Goal: Communication & Community: Share content

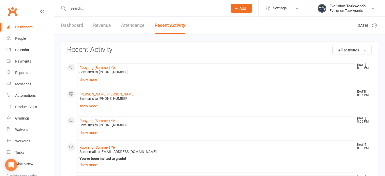
click at [76, 10] on input "text" at bounding box center [146, 8] width 158 height 7
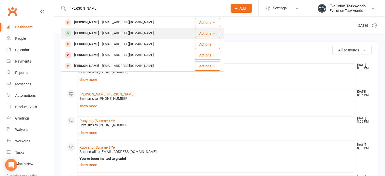
type input "[PERSON_NAME]"
click at [84, 33] on div "[PERSON_NAME]" at bounding box center [87, 33] width 28 height 7
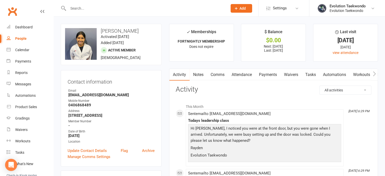
click at [221, 74] on link "Comms" at bounding box center [217, 75] width 21 height 12
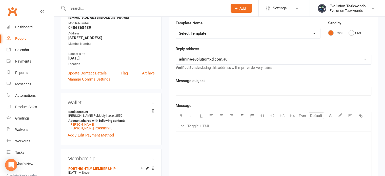
scroll to position [78, 0]
click at [195, 138] on p "﻿" at bounding box center [273, 137] width 189 height 6
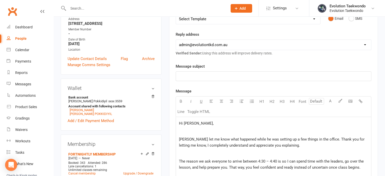
scroll to position [92, 0]
click at [220, 77] on p "﻿" at bounding box center [273, 76] width 189 height 6
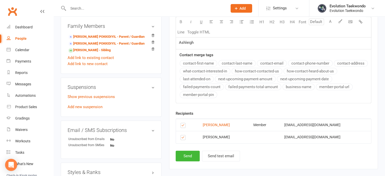
scroll to position [275, 0]
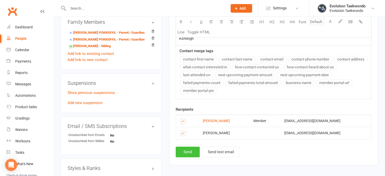
click at [190, 151] on button "Send" at bounding box center [188, 152] width 24 height 11
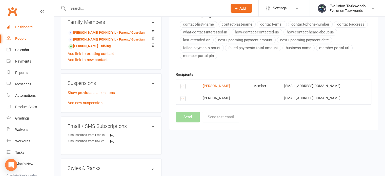
click at [27, 28] on div "Dashboard" at bounding box center [23, 27] width 17 height 4
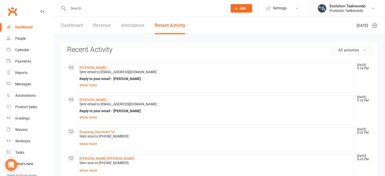
click at [80, 11] on input "text" at bounding box center [146, 8] width 158 height 7
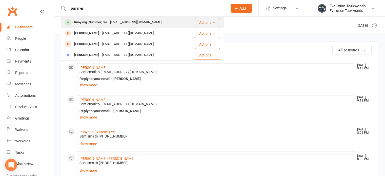
type input "summer"
click at [87, 24] on div "Ruoyang (Summer) Ye" at bounding box center [91, 22] width 36 height 7
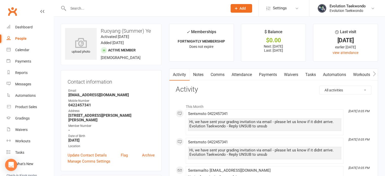
click at [251, 76] on link "Attendance" at bounding box center [241, 75] width 27 height 12
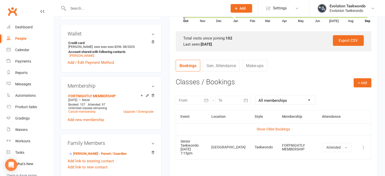
scroll to position [151, 0]
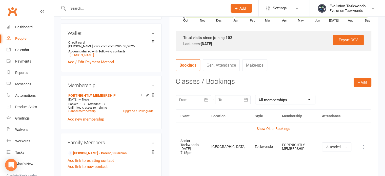
click at [225, 65] on link "Gen. Attendance" at bounding box center [221, 65] width 37 height 12
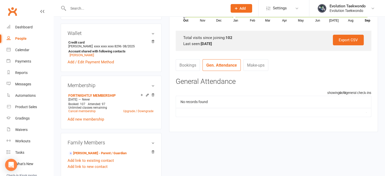
click at [193, 67] on link "Bookings" at bounding box center [188, 65] width 24 height 12
